Goal: Contribute content

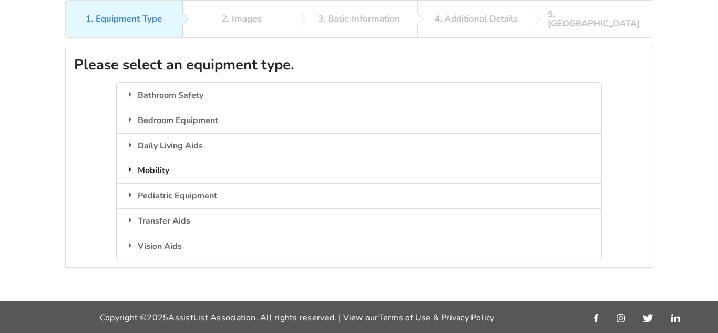
click at [162, 158] on div "Mobility" at bounding box center [359, 170] width 485 height 25
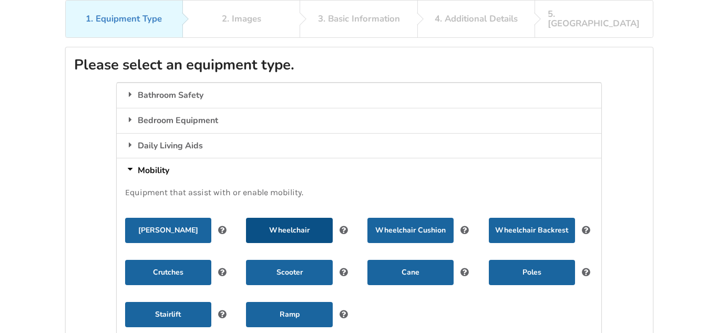
click at [317, 224] on button "Wheelchair" at bounding box center [289, 230] width 86 height 25
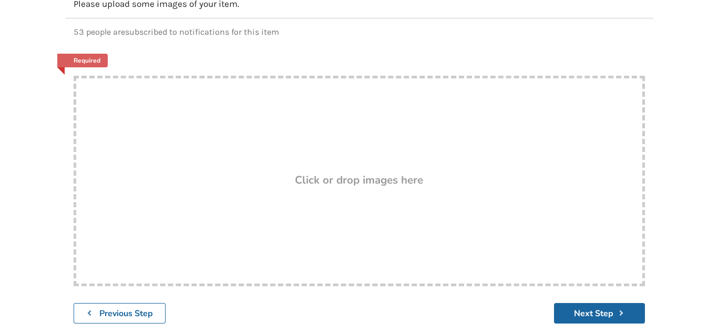
scroll to position [181, 0]
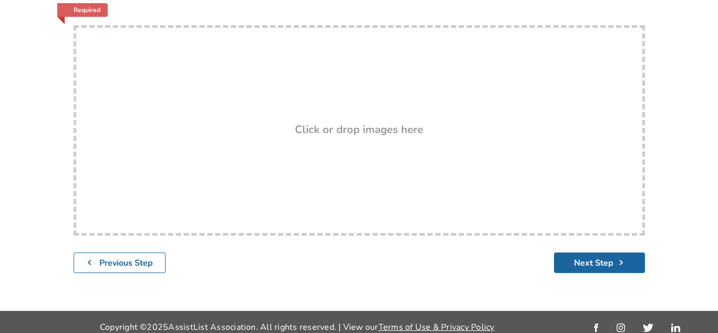
click at [378, 122] on h3 "Click or drop images here" at bounding box center [359, 129] width 128 height 14
type input "C:\fakepath\IMG_5835 (1).jpeg"
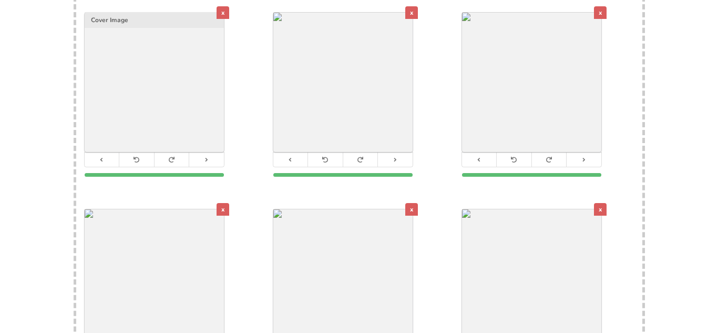
scroll to position [211, 0]
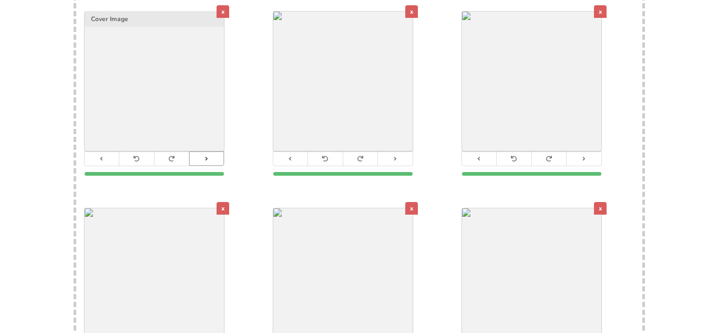
click at [208, 156] on icon at bounding box center [206, 159] width 7 height 6
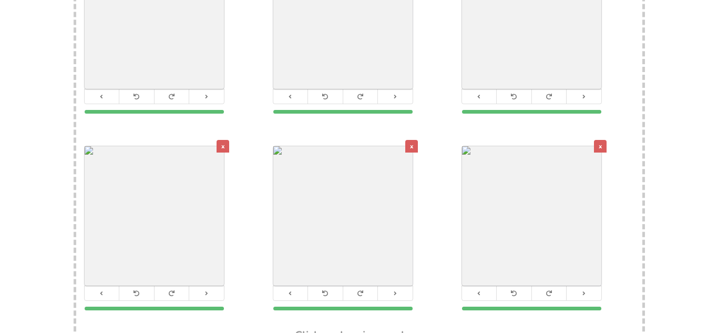
scroll to position [273, 0]
click at [600, 139] on div "x" at bounding box center [600, 145] width 13 height 13
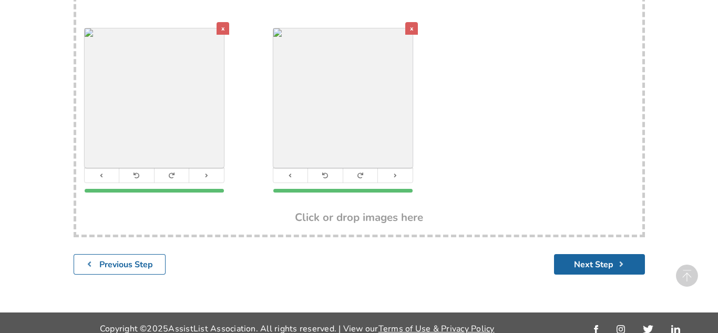
scroll to position [392, 0]
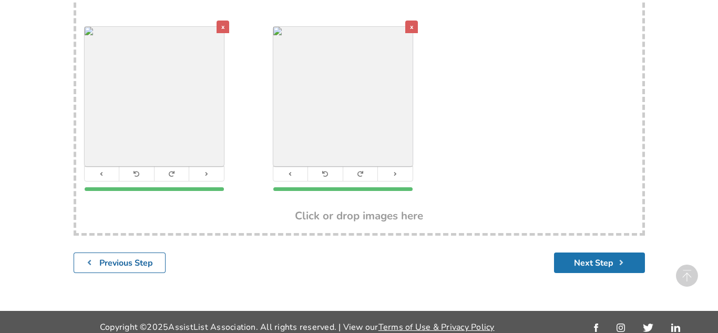
click at [604, 259] on button "Next Step" at bounding box center [599, 262] width 91 height 20
